Goal: Use online tool/utility: Utilize a website feature to perform a specific function

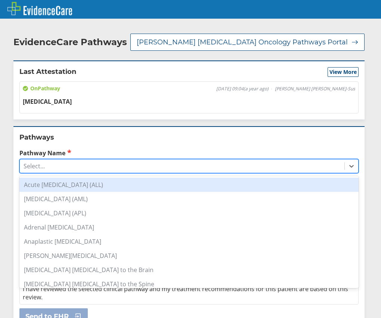
click at [53, 161] on div "Select..." at bounding box center [182, 166] width 324 height 13
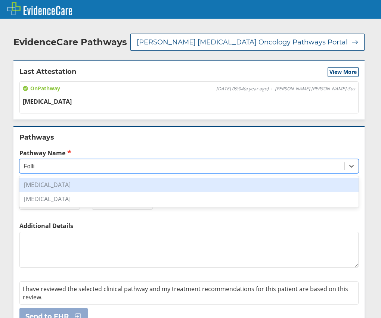
click at [113, 184] on div "[MEDICAL_DATA]" at bounding box center [188, 185] width 339 height 14
type input "Folli"
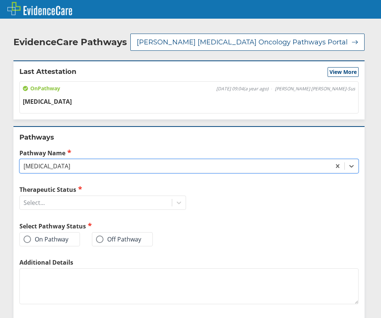
scroll to position [37, 0]
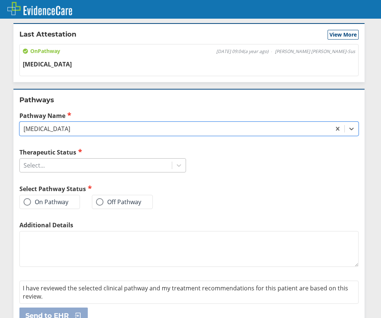
click at [156, 165] on div "Select..." at bounding box center [96, 165] width 152 height 13
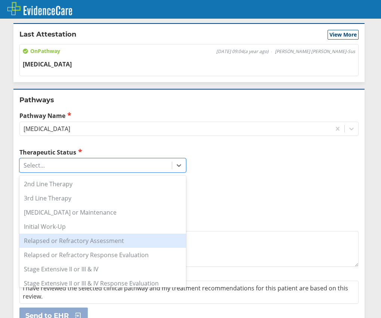
scroll to position [33, 0]
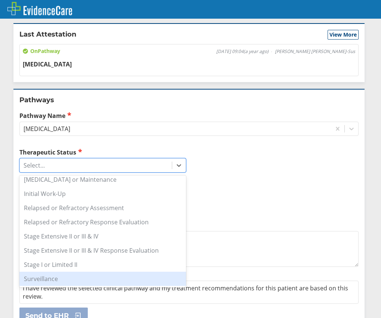
click at [92, 276] on div "Surveillance" at bounding box center [102, 279] width 166 height 14
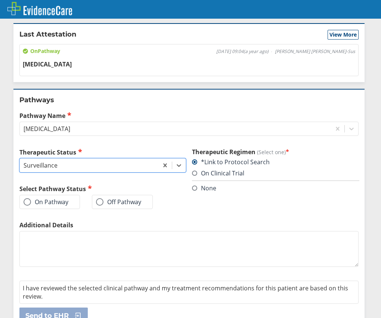
click at [28, 203] on span at bounding box center [27, 201] width 7 height 7
click at [0, 0] on input "On Pathway" at bounding box center [0, 0] width 0 height 0
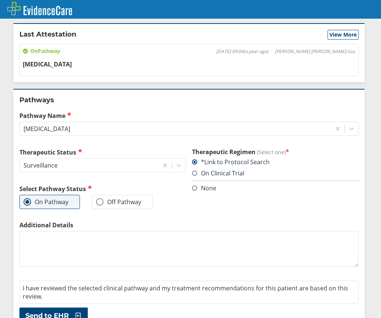
scroll to position [53, 0]
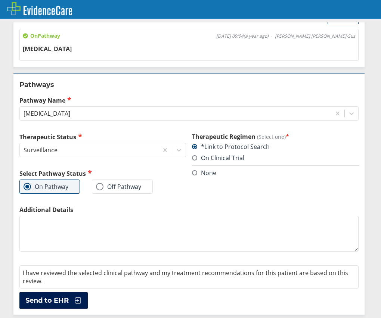
click at [50, 304] on span "Send to EHR" at bounding box center [46, 300] width 43 height 9
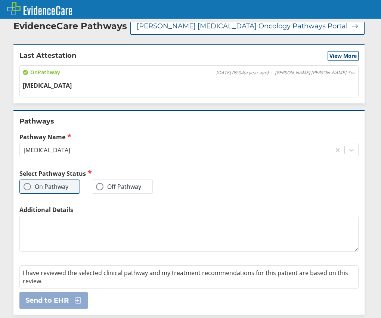
scroll to position [0, 0]
